Goal: Information Seeking & Learning: Check status

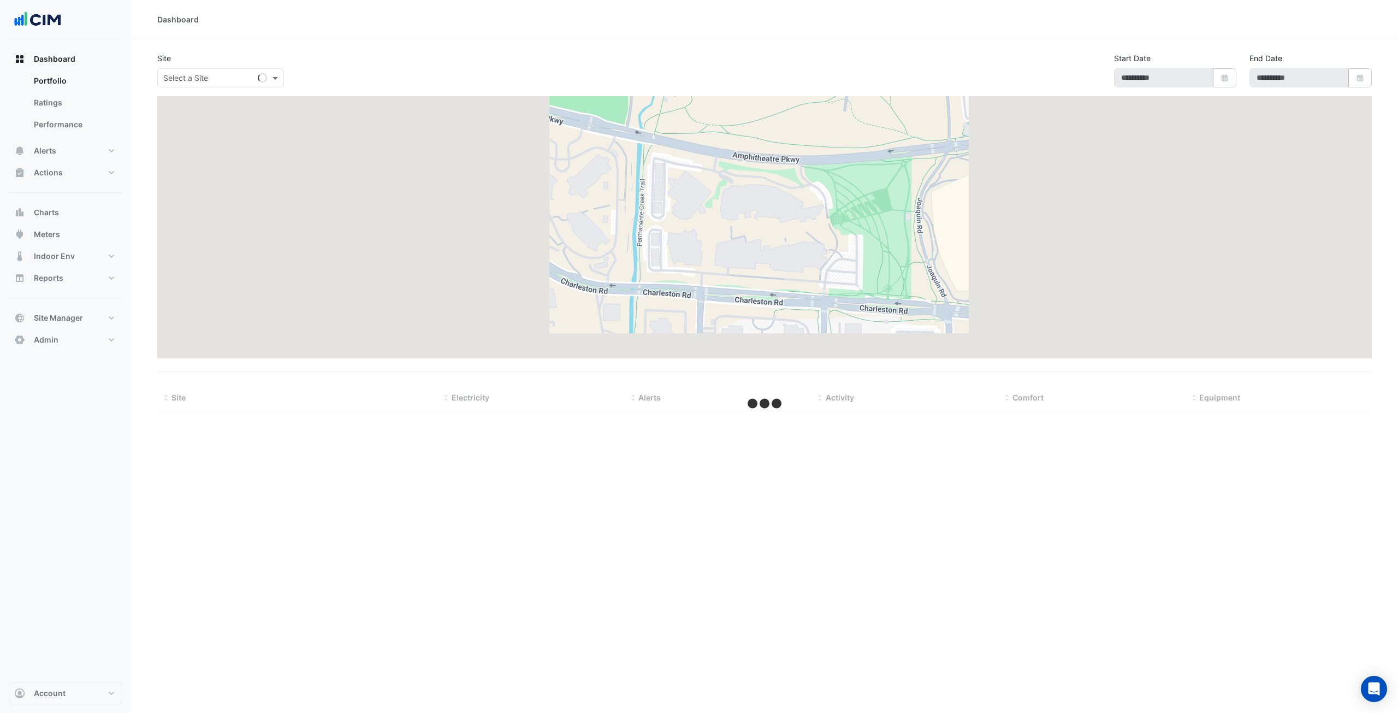
type input "**********"
select select "***"
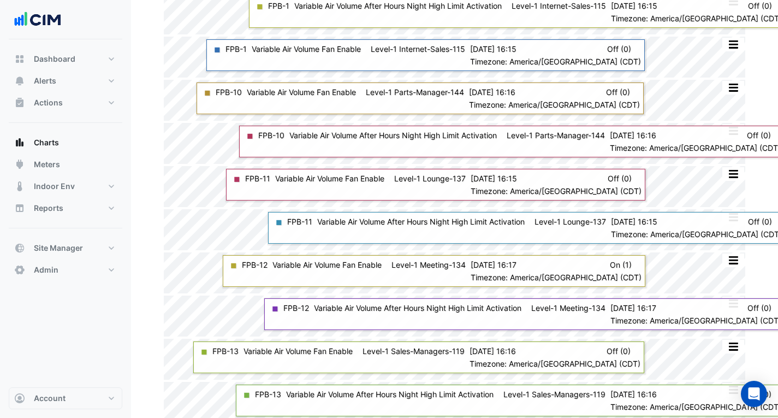
scroll to position [1945, 0]
